Goal: Transaction & Acquisition: Purchase product/service

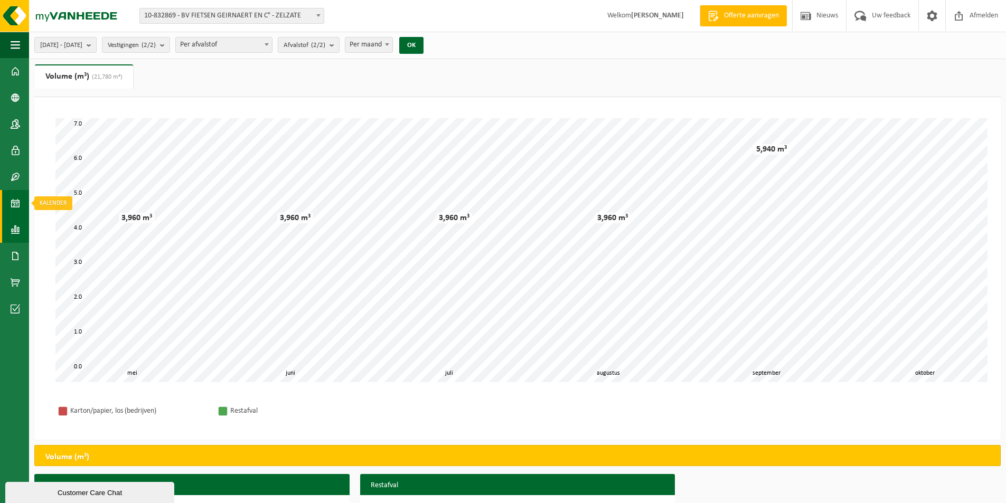
click at [15, 201] on span at bounding box center [16, 203] width 10 height 26
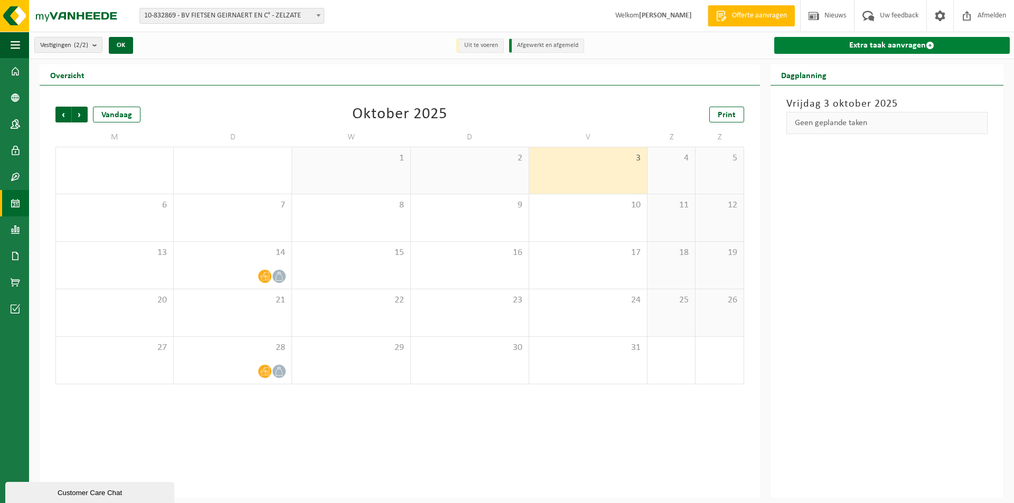
click at [886, 40] on link "Extra taak aanvragen" at bounding box center [892, 45] width 236 height 17
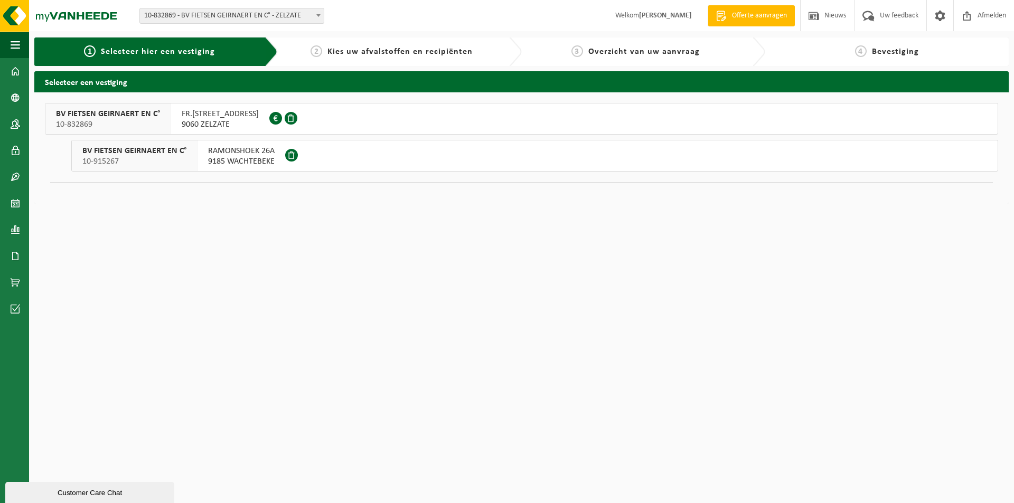
click at [250, 160] on span "9185 WACHTEBEKE" at bounding box center [241, 161] width 67 height 11
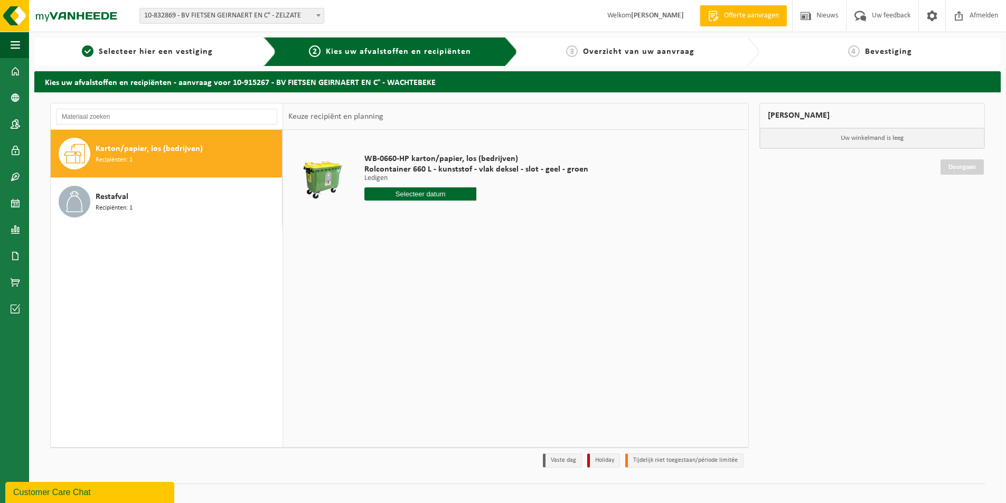
click at [458, 200] on input "text" at bounding box center [420, 193] width 112 height 13
click at [394, 272] on div "7" at bounding box center [392, 270] width 18 height 17
type input "Van 2025-10-07"
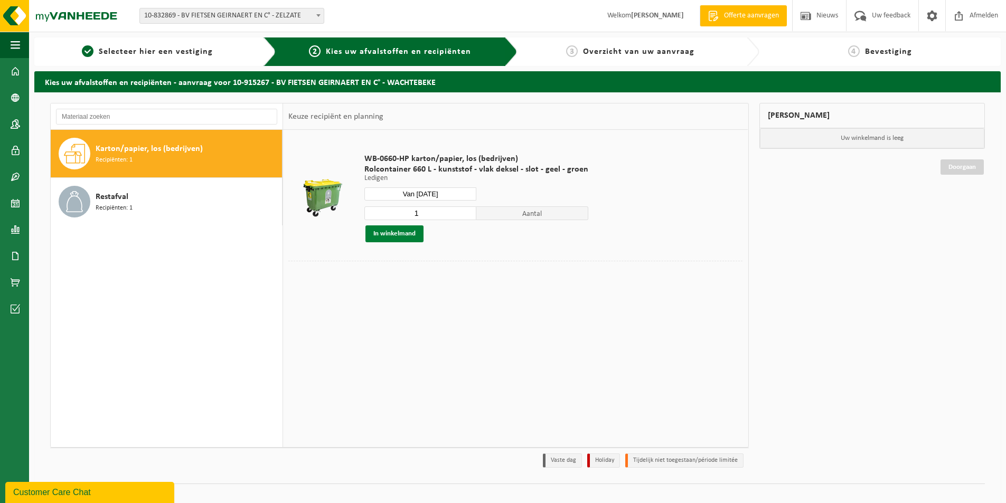
click at [395, 237] on button "In winkelmand" at bounding box center [394, 233] width 58 height 17
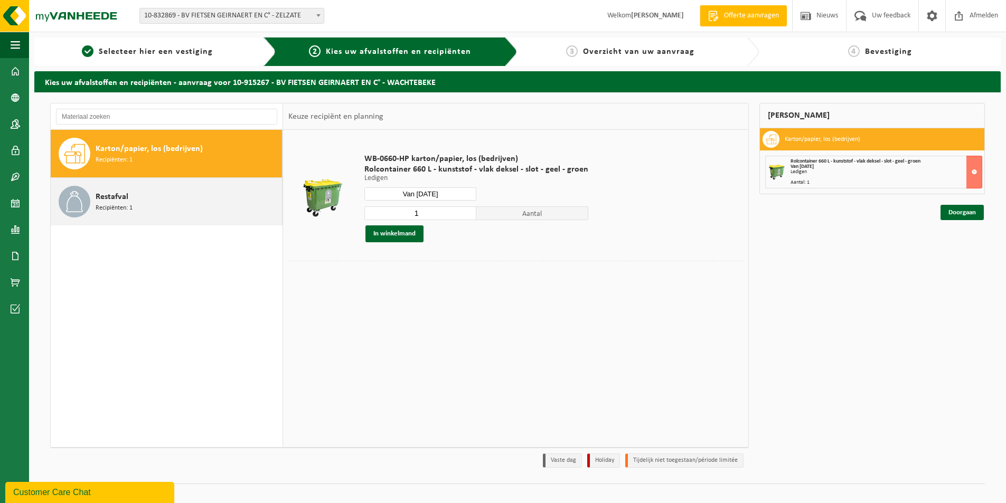
click at [122, 202] on span "Restafval" at bounding box center [112, 197] width 33 height 13
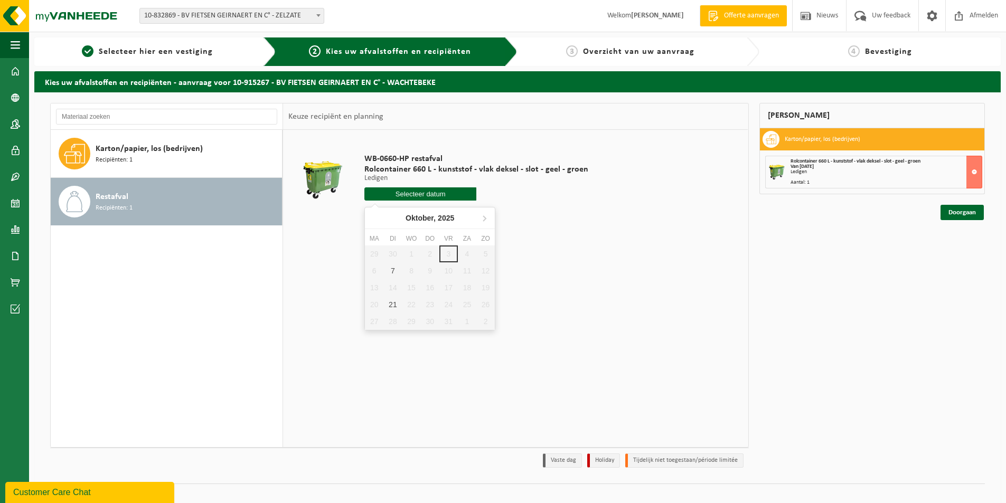
click at [406, 195] on input "text" at bounding box center [420, 193] width 112 height 13
click at [392, 271] on div "7" at bounding box center [392, 270] width 18 height 17
type input "Van 2025-10-07"
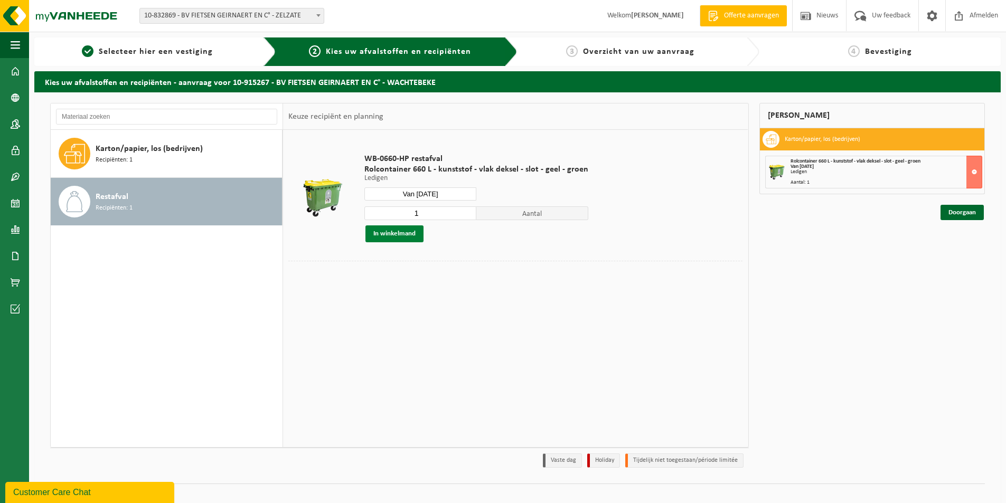
click at [411, 237] on button "In winkelmand" at bounding box center [394, 233] width 58 height 17
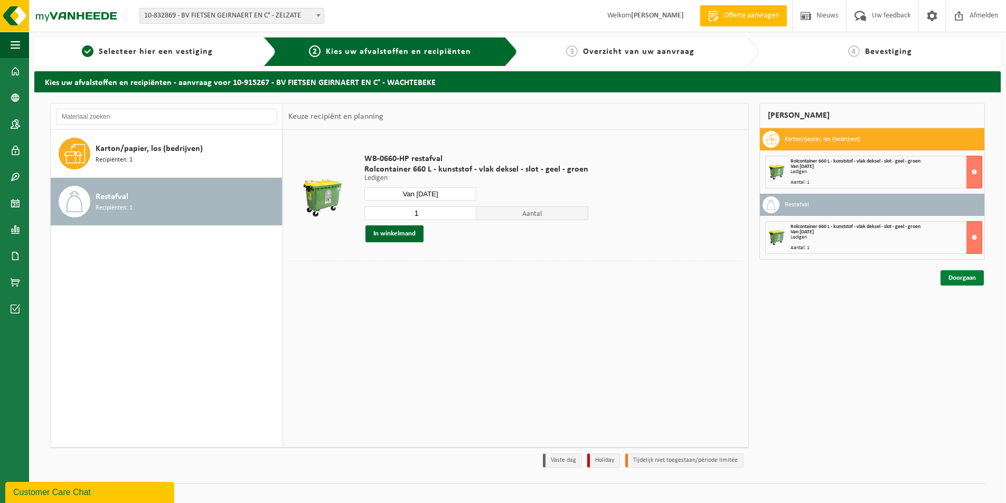
click at [966, 280] on link "Doorgaan" at bounding box center [961, 277] width 43 height 15
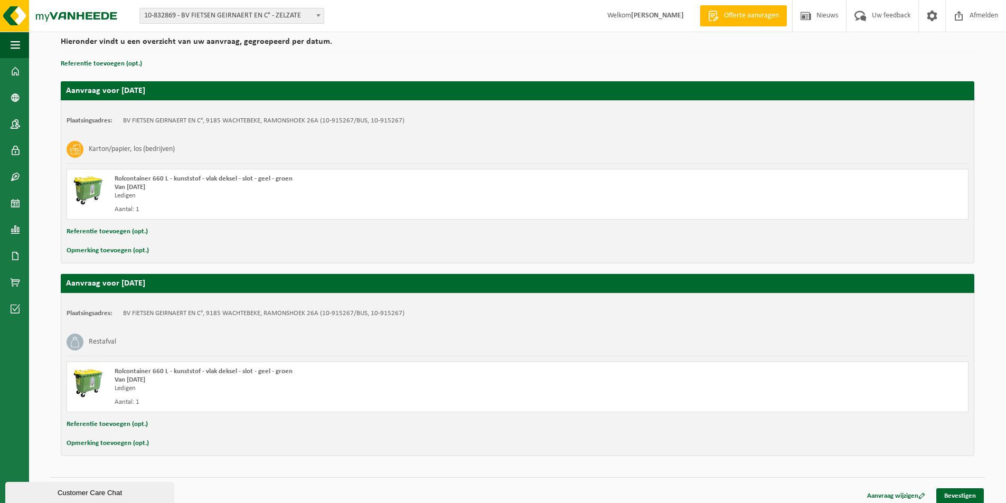
scroll to position [88, 0]
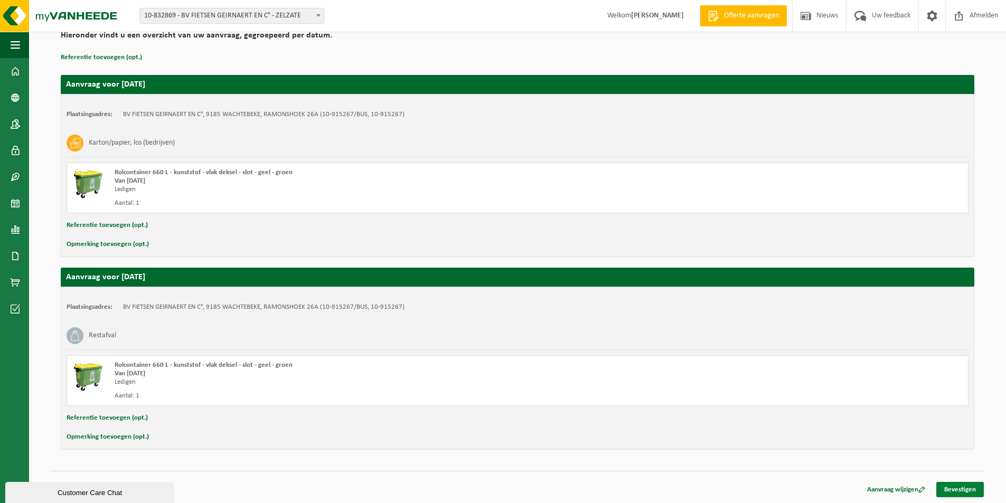
click at [953, 487] on link "Bevestigen" at bounding box center [960, 489] width 48 height 15
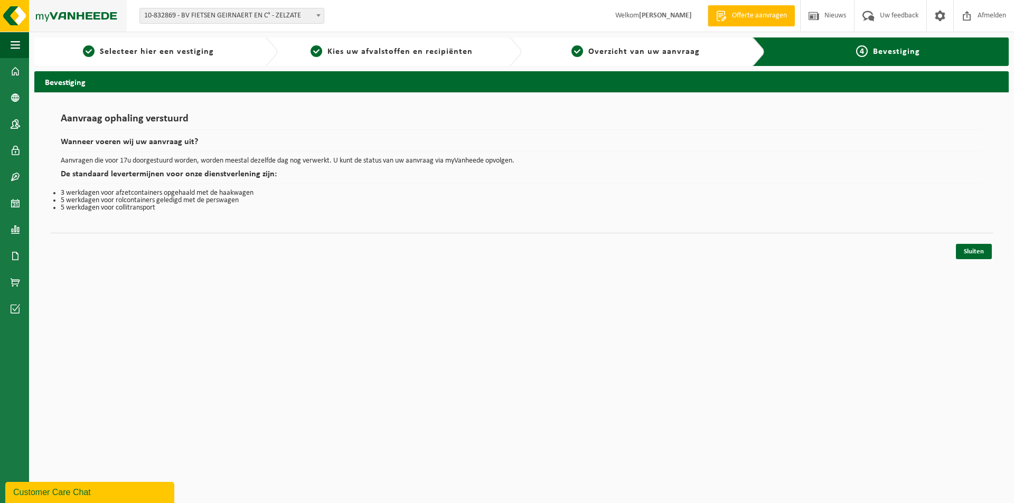
click at [80, 16] on img at bounding box center [63, 16] width 127 height 32
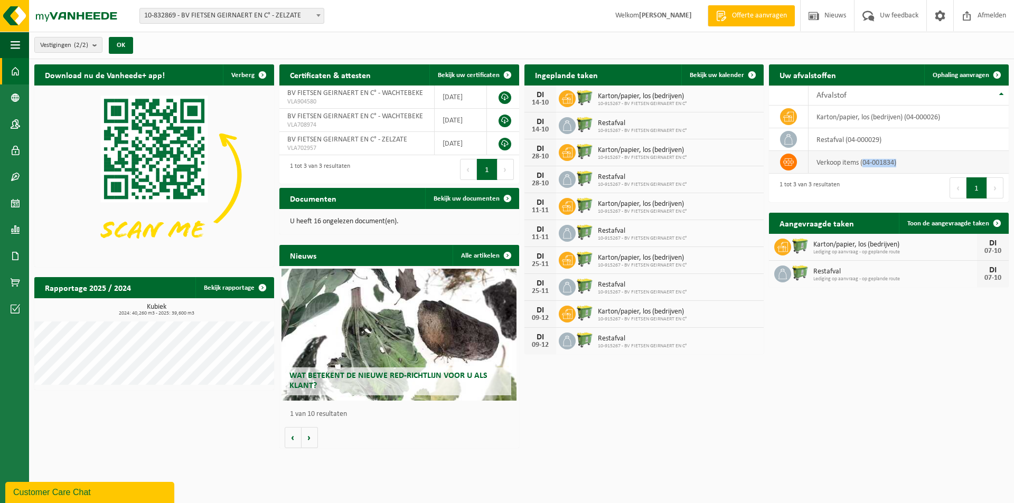
drag, startPoint x: 913, startPoint y: 165, endPoint x: 862, endPoint y: 164, distance: 50.7
click at [862, 164] on td "verkoop items (04-001834)" at bounding box center [908, 162] width 200 height 23
click at [864, 163] on td "verkoop items (04-001834)" at bounding box center [908, 162] width 200 height 23
drag, startPoint x: 863, startPoint y: 161, endPoint x: 895, endPoint y: 161, distance: 31.2
click at [895, 161] on td "verkoop items (04-001834)" at bounding box center [908, 162] width 200 height 23
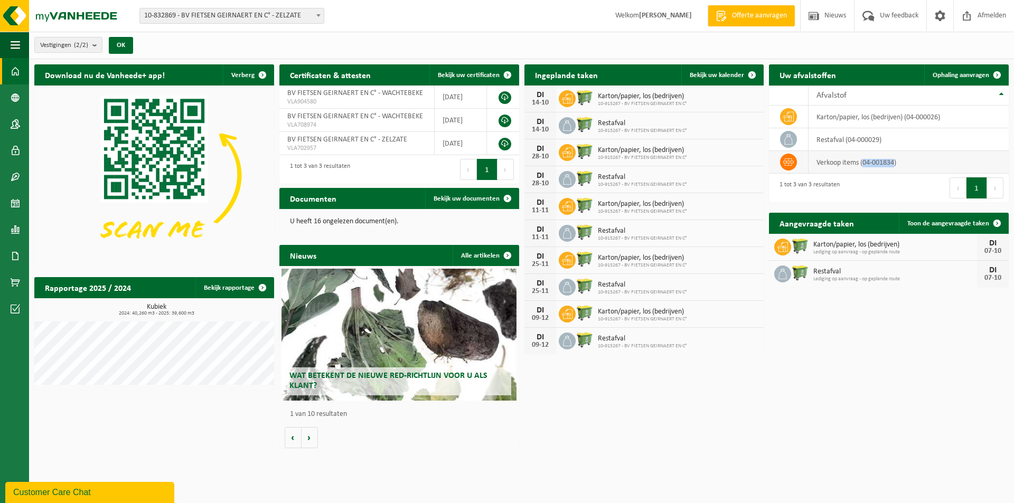
copy td "04-001834"
click at [67, 10] on img at bounding box center [63, 16] width 127 height 32
click at [15, 285] on span at bounding box center [16, 282] width 10 height 26
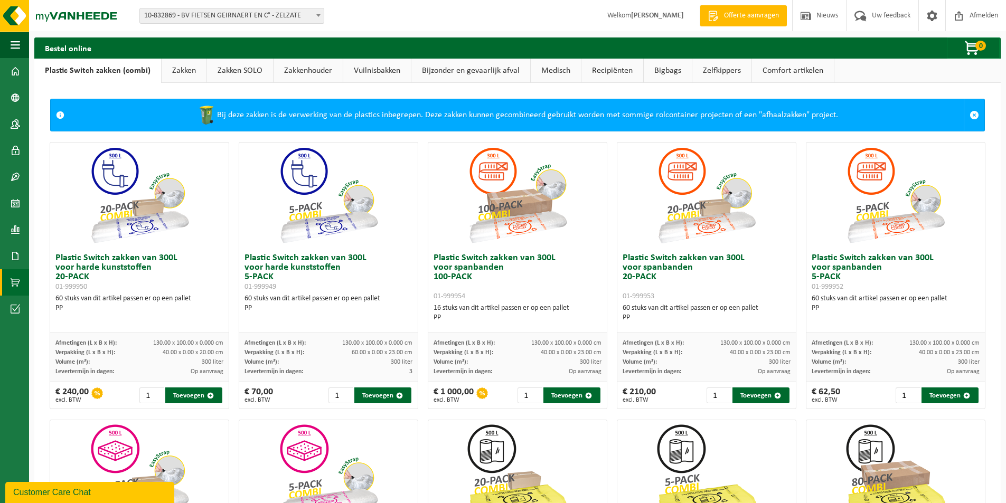
click at [177, 72] on link "Zakken" at bounding box center [184, 71] width 45 height 24
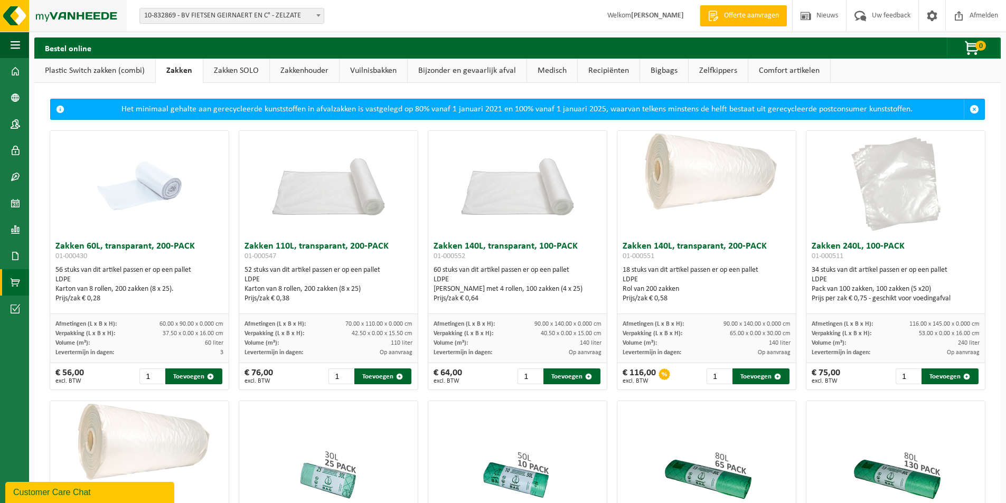
click at [96, 17] on img at bounding box center [63, 16] width 127 height 32
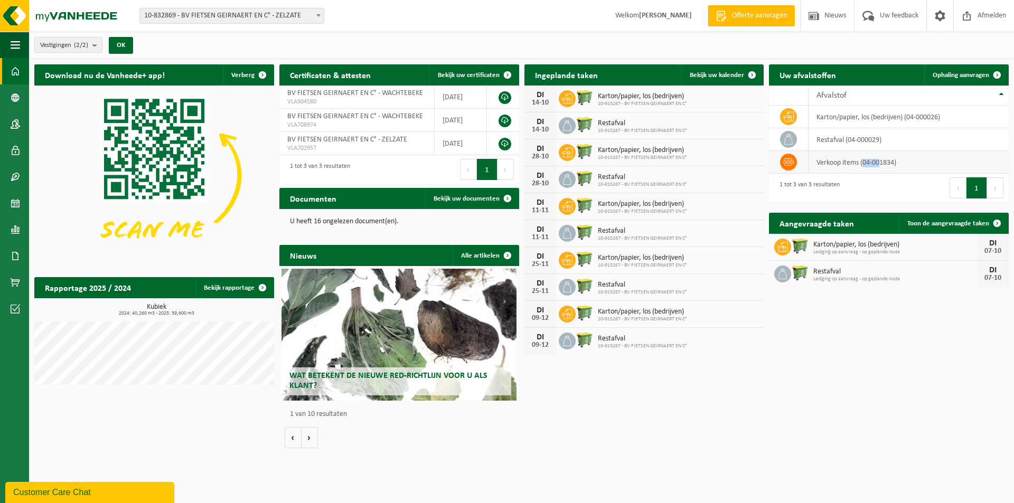
drag, startPoint x: 864, startPoint y: 161, endPoint x: 884, endPoint y: 161, distance: 20.1
click at [883, 161] on td "verkoop items (04-001834)" at bounding box center [908, 162] width 200 height 23
click at [894, 161] on td "verkoop items (04-001834)" at bounding box center [908, 162] width 200 height 23
click at [879, 167] on td "verkoop items (04-001834)" at bounding box center [908, 162] width 200 height 23
drag, startPoint x: 863, startPoint y: 164, endPoint x: 896, endPoint y: 163, distance: 32.8
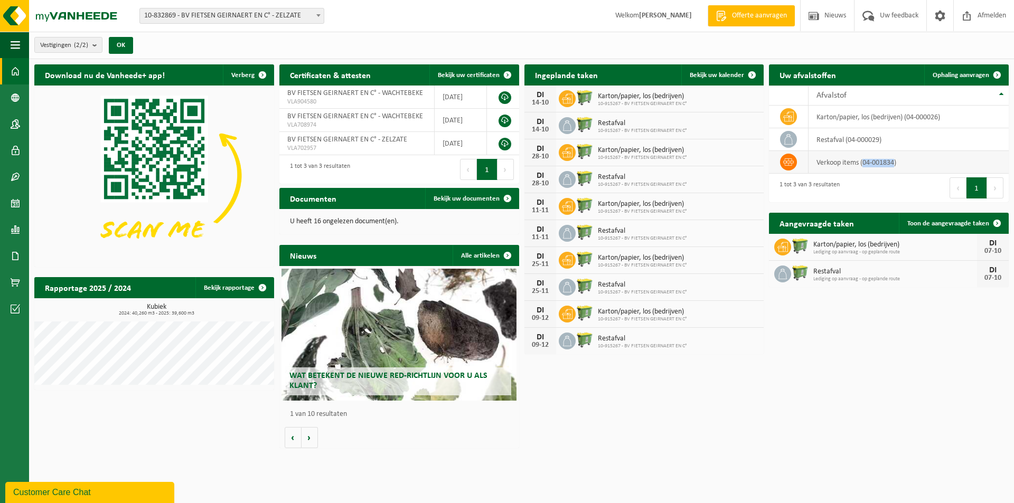
click at [896, 163] on td "verkoop items (04-001834)" at bounding box center [908, 162] width 200 height 23
copy td "04-001834"
click at [12, 283] on span at bounding box center [16, 282] width 10 height 26
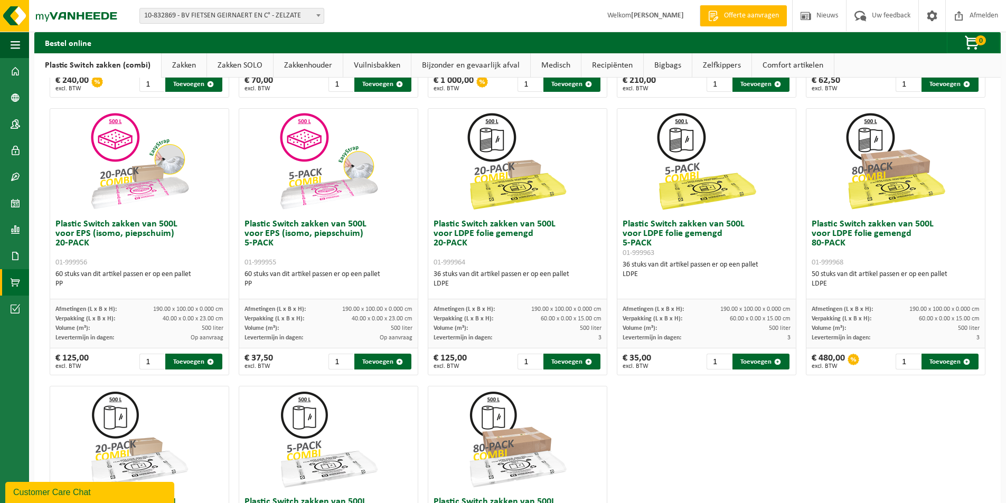
scroll to position [317, 0]
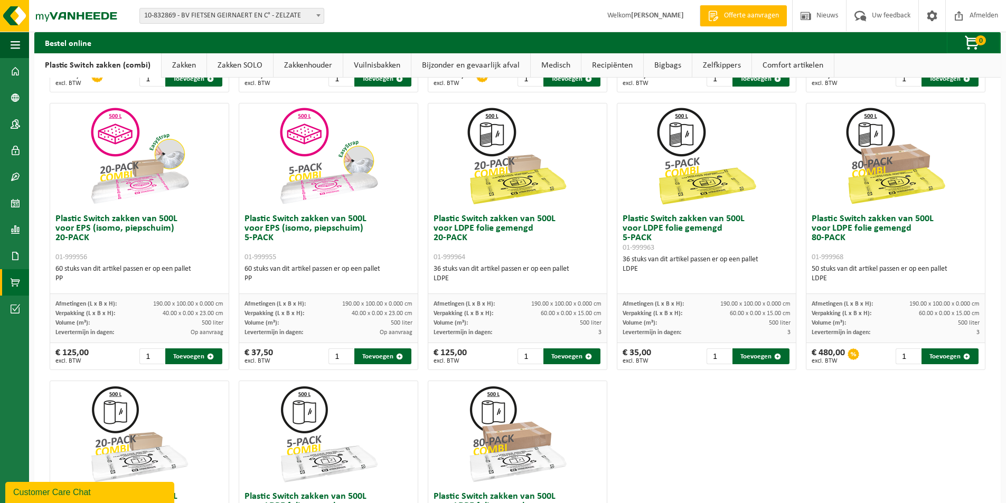
click at [186, 64] on link "Zakken" at bounding box center [184, 65] width 45 height 24
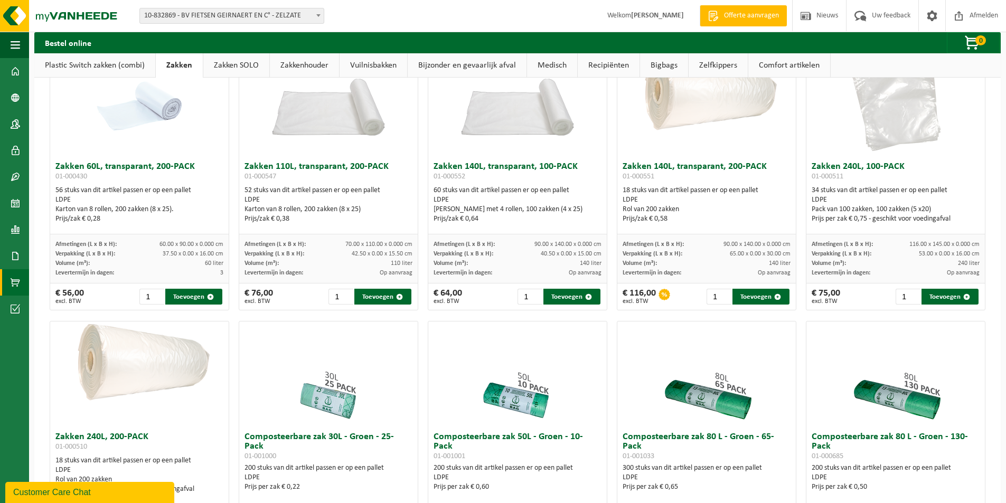
scroll to position [0, 0]
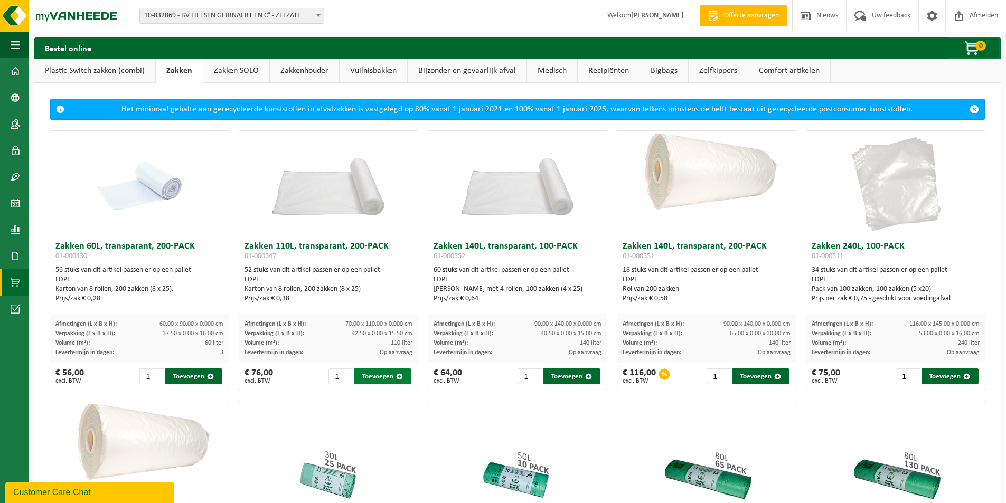
click at [372, 379] on button "Toevoegen" at bounding box center [382, 377] width 57 height 16
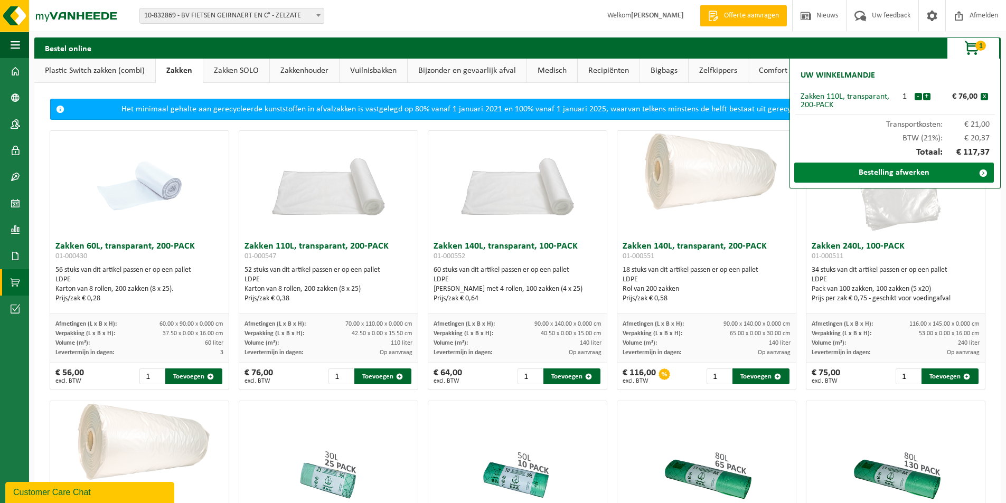
click at [872, 172] on link "Bestelling afwerken" at bounding box center [894, 173] width 200 height 20
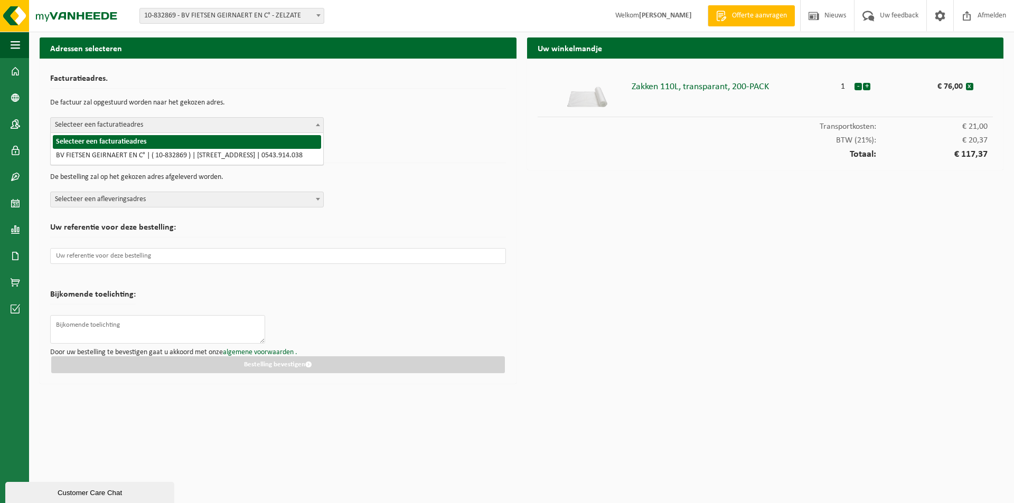
click at [155, 124] on span "Selecteer een facturatieadres" at bounding box center [187, 125] width 272 height 15
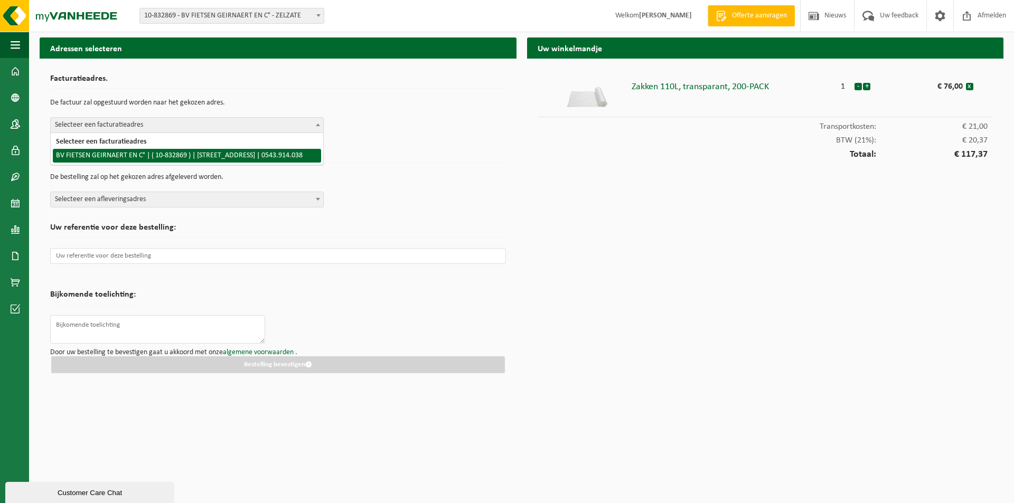
select select "89255"
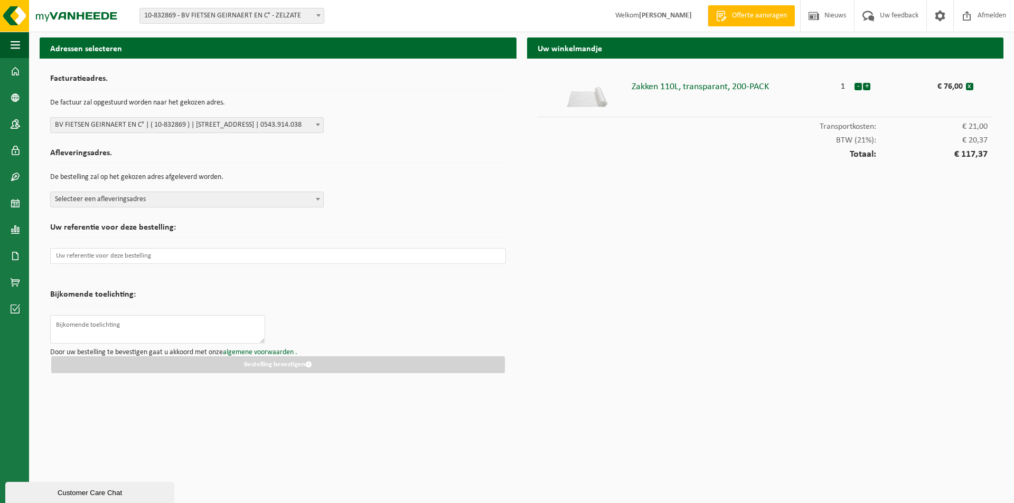
click at [137, 199] on span "Selecteer een afleveringsadres" at bounding box center [187, 199] width 272 height 15
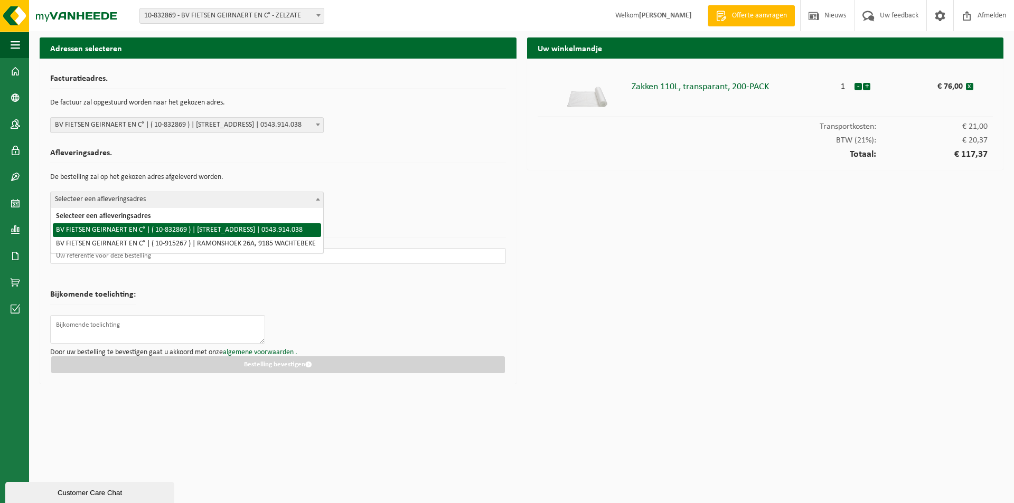
select select "89255"
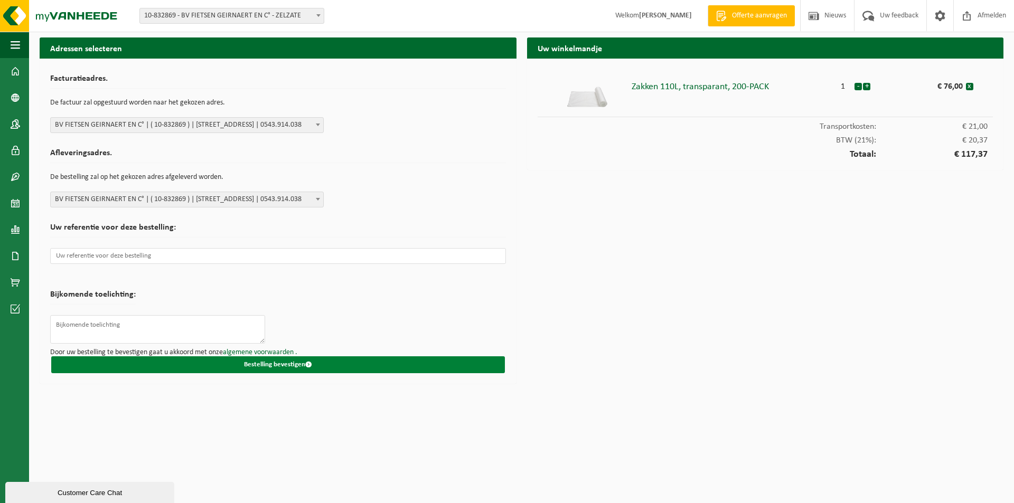
click at [269, 368] on button "Bestelling bevestigen" at bounding box center [278, 364] width 454 height 17
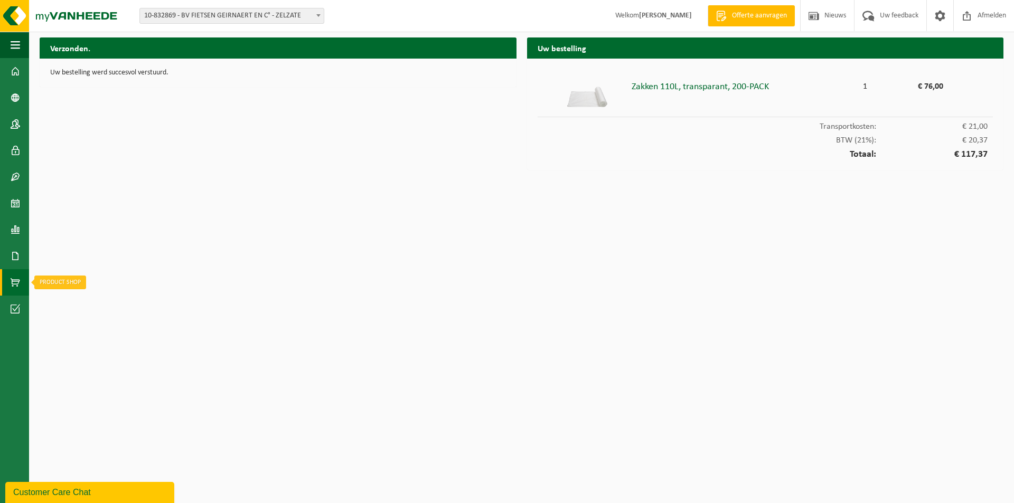
click at [12, 278] on span at bounding box center [16, 282] width 10 height 26
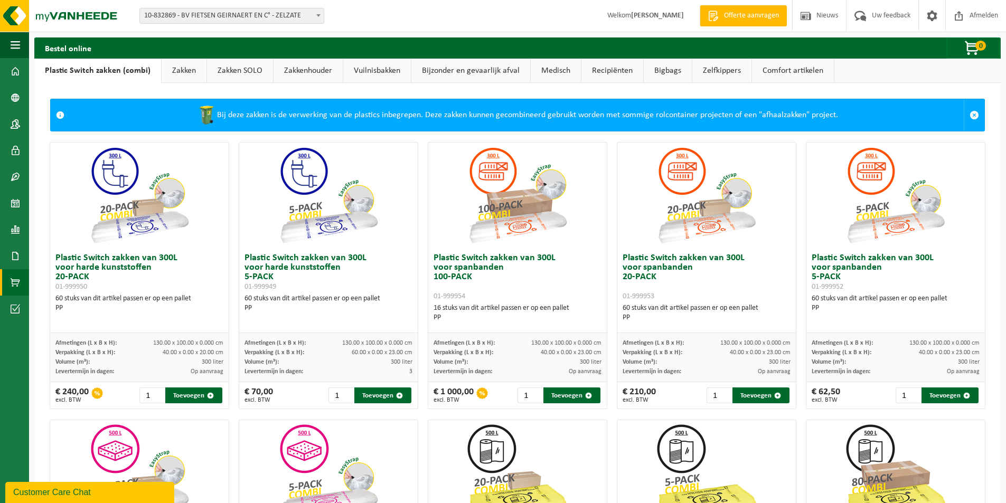
click at [226, 72] on link "Zakken SOLO" at bounding box center [240, 71] width 66 height 24
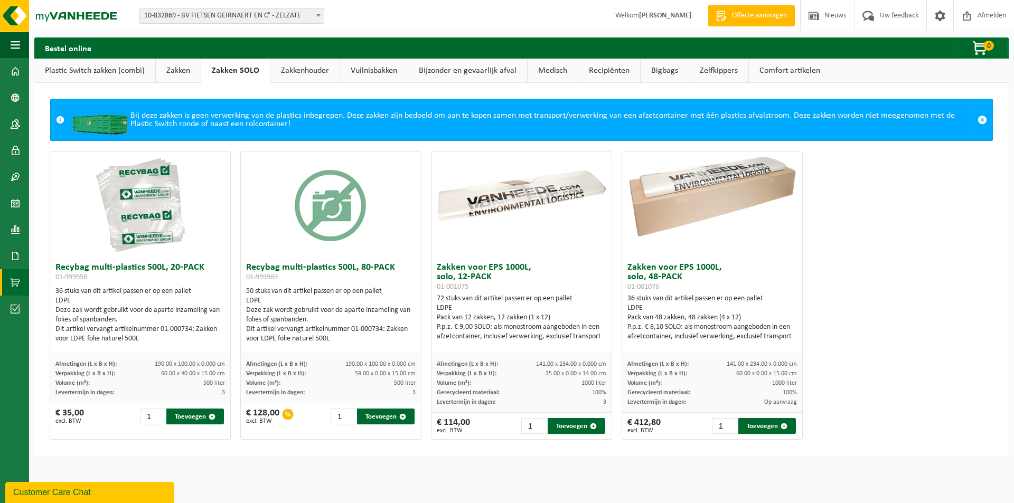
click at [311, 69] on link "Zakkenhouder" at bounding box center [304, 71] width 69 height 24
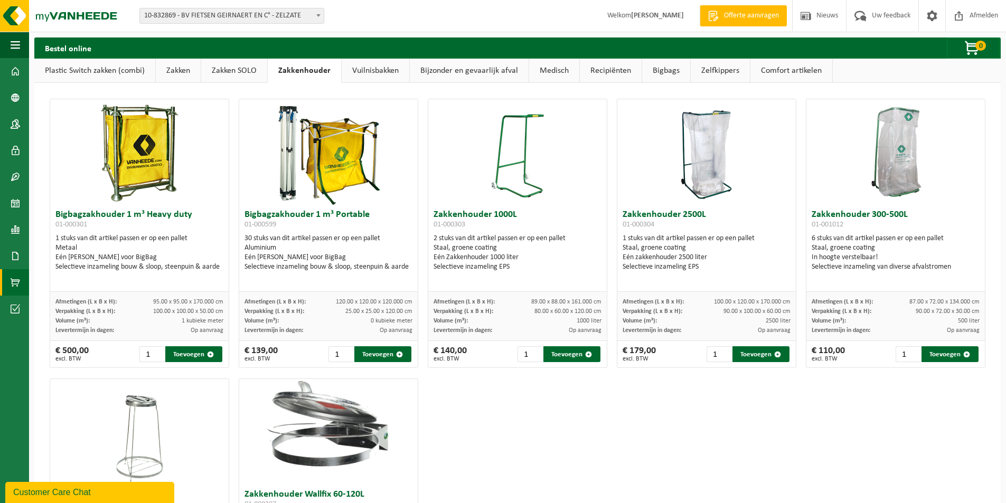
click at [366, 69] on link "Vuilnisbakken" at bounding box center [376, 71] width 68 height 24
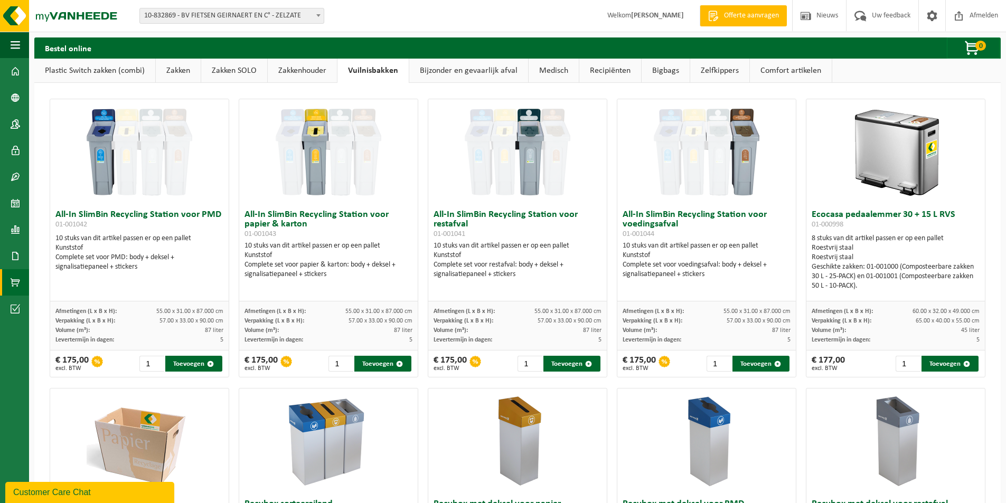
click at [445, 64] on link "Bijzonder en gevaarlijk afval" at bounding box center [468, 71] width 119 height 24
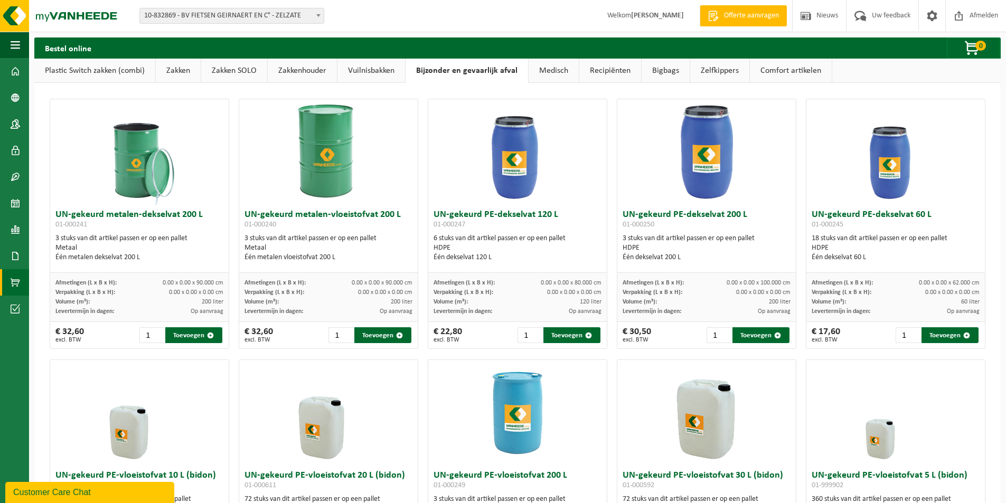
click at [568, 69] on link "Medisch" at bounding box center [554, 71] width 50 height 24
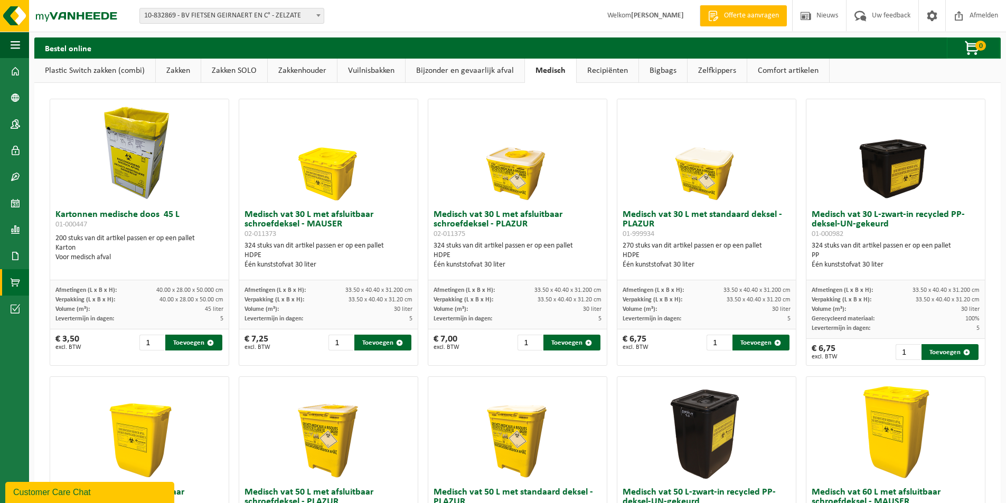
click at [603, 70] on link "Recipiënten" at bounding box center [608, 71] width 62 height 24
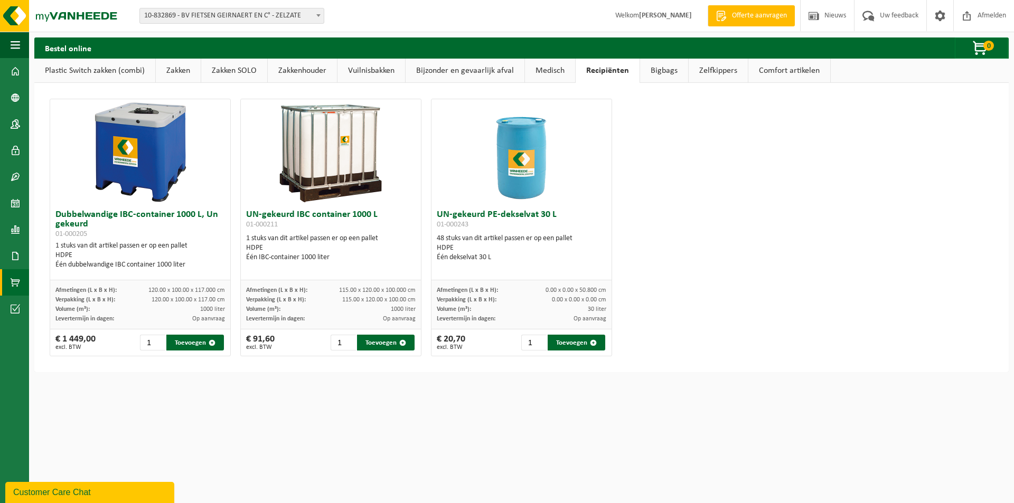
click at [658, 69] on link "Bigbags" at bounding box center [664, 71] width 48 height 24
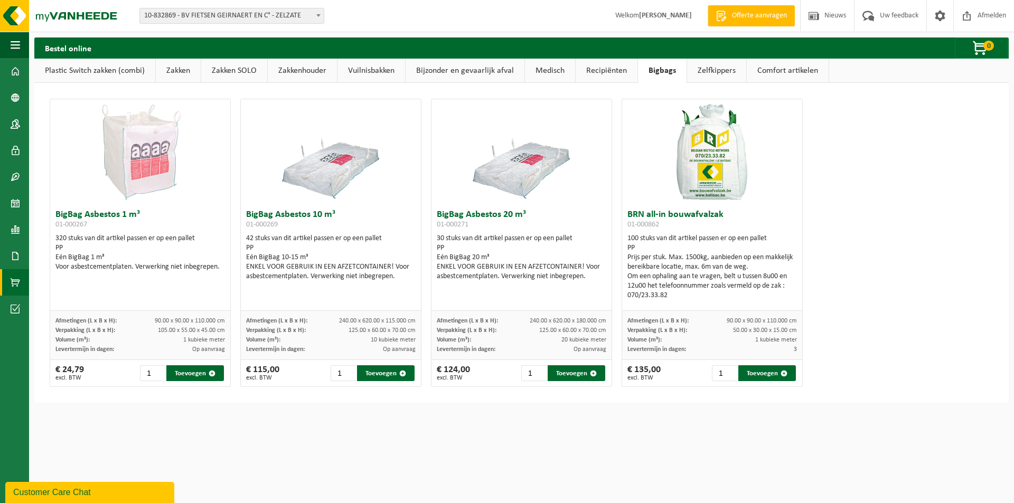
click at [713, 76] on link "Zelfkippers" at bounding box center [716, 71] width 59 height 24
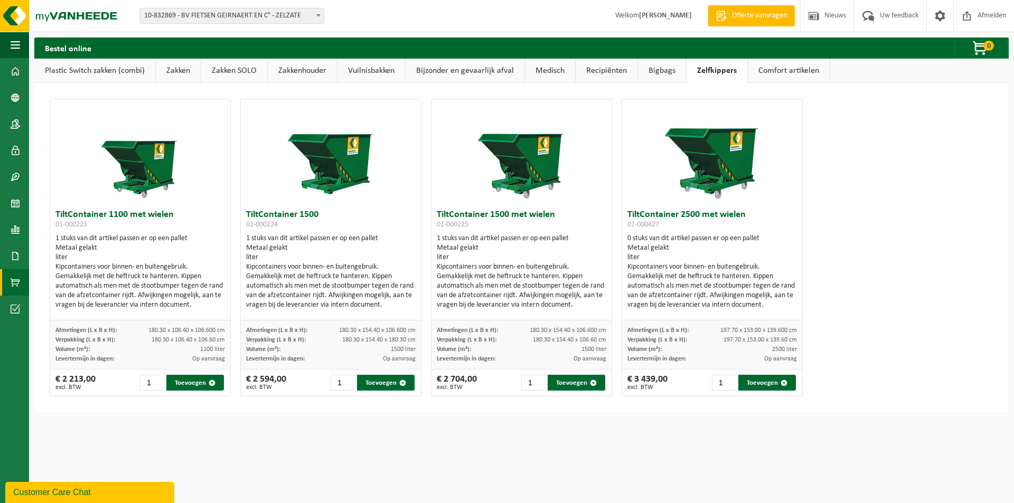
click at [768, 73] on link "Comfort artikelen" at bounding box center [789, 71] width 82 height 24
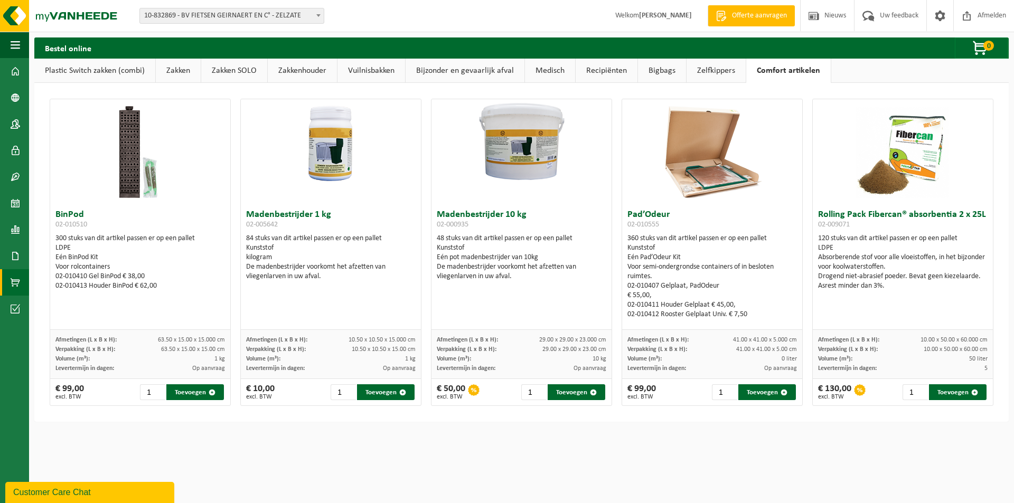
click at [130, 76] on link "Plastic Switch zakken (combi)" at bounding box center [94, 71] width 121 height 24
